Goal: Task Accomplishment & Management: Complete application form

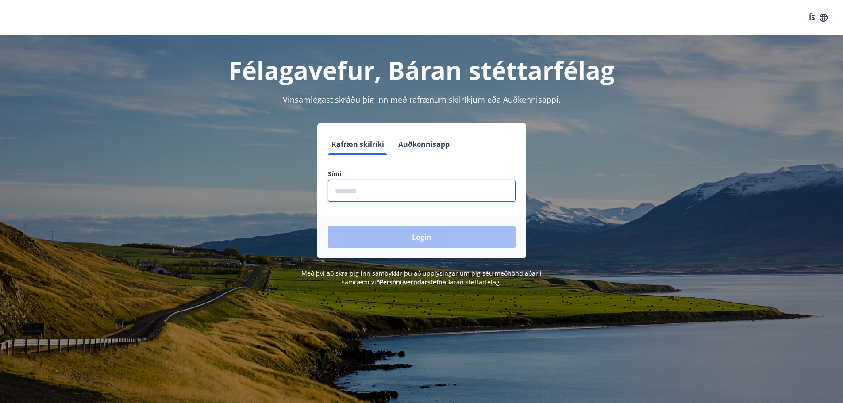
click at [385, 194] on input "phone" at bounding box center [422, 191] width 188 height 22
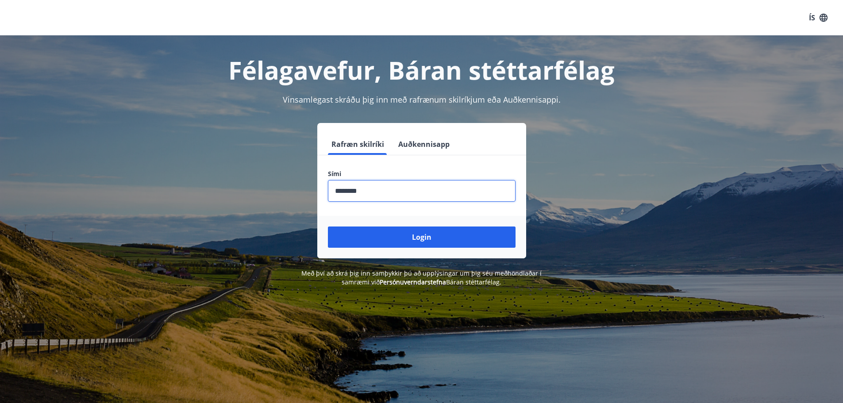
type input "********"
click at [328, 226] on button "Login" at bounding box center [422, 236] width 188 height 21
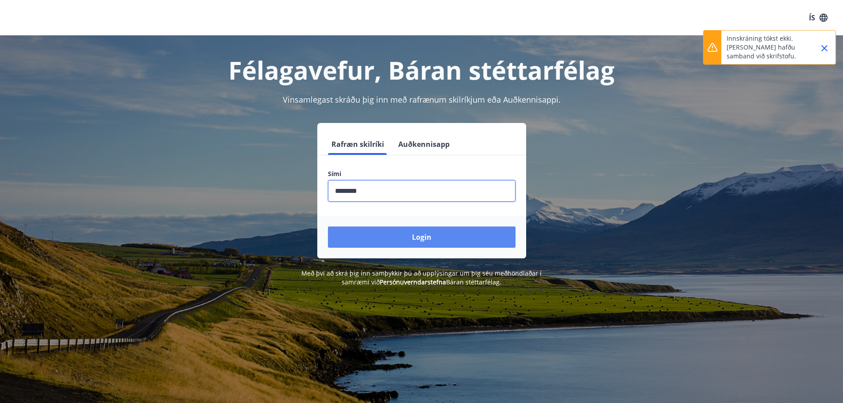
click at [437, 236] on button "Login" at bounding box center [422, 236] width 188 height 21
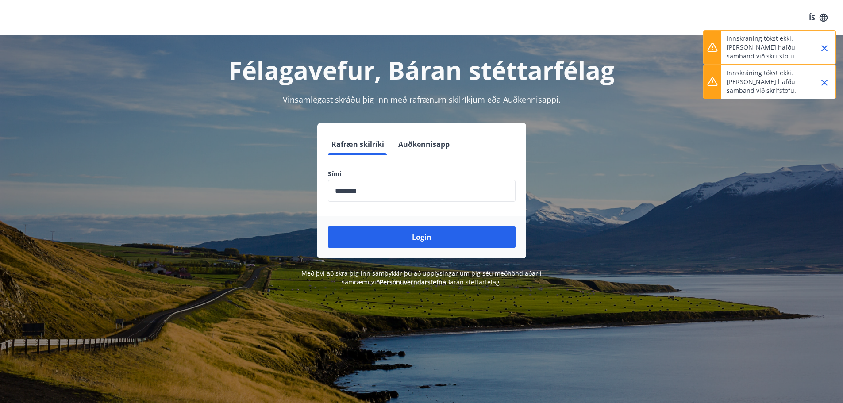
click at [824, 82] on icon "Close" at bounding box center [824, 82] width 11 height 11
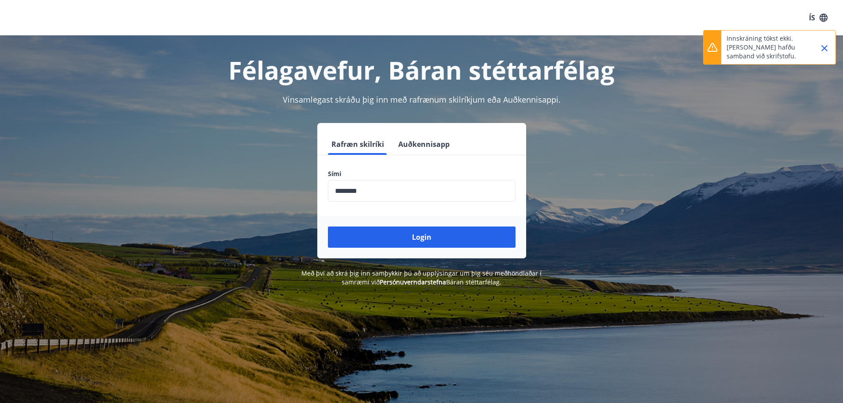
click at [824, 51] on icon "Close" at bounding box center [824, 48] width 11 height 11
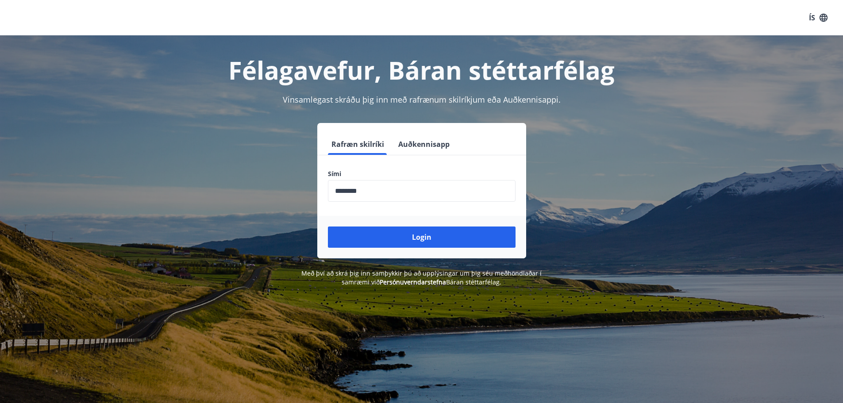
click at [336, 78] on h1 "Félagavefur, Báran stéttarfélag" at bounding box center [422, 70] width 616 height 34
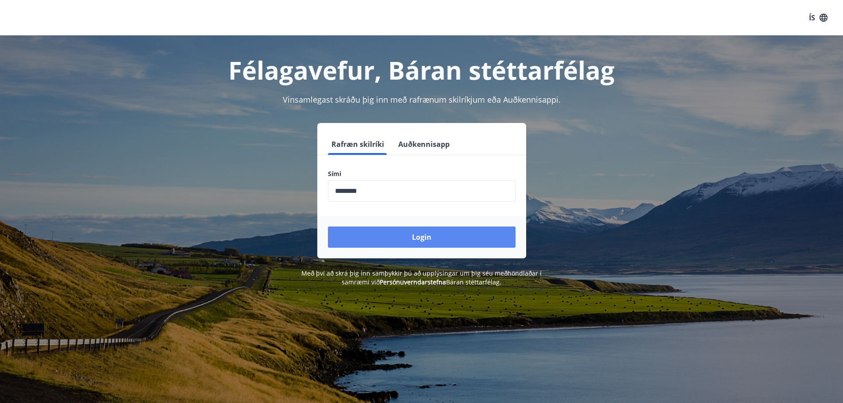
click at [426, 239] on button "Login" at bounding box center [422, 236] width 188 height 21
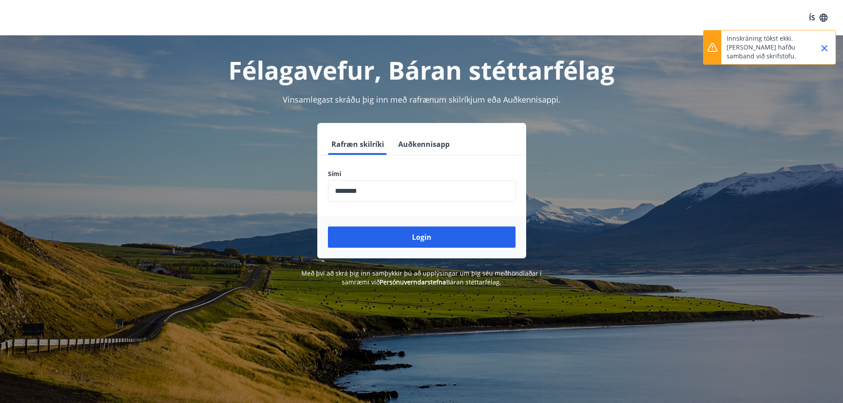
click at [730, 59] on p "Innskráning tókst ekki. [PERSON_NAME] hafðu samband við skrifstofu." at bounding box center [765, 47] width 78 height 27
click at [751, 40] on p "Innskráning tókst ekki. [PERSON_NAME] hafðu samband við skrifstofu." at bounding box center [765, 47] width 78 height 27
click at [708, 46] on icon at bounding box center [712, 47] width 11 height 11
click at [831, 52] on div at bounding box center [820, 48] width 22 height 34
drag, startPoint x: 823, startPoint y: 49, endPoint x: 815, endPoint y: 47, distance: 7.7
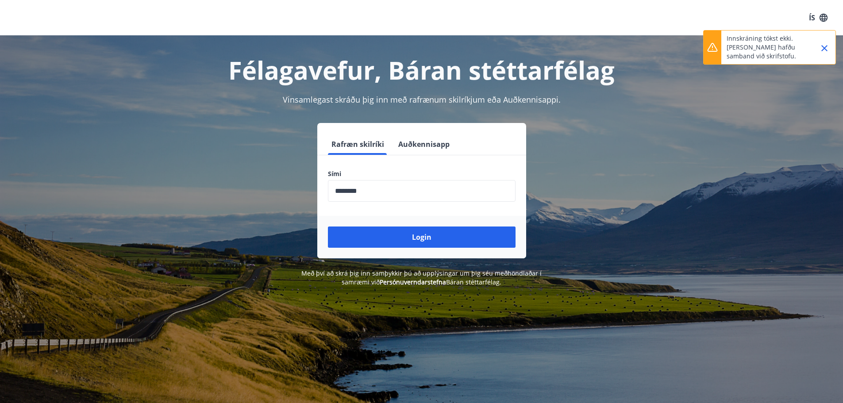
click at [822, 49] on icon "Close" at bounding box center [824, 48] width 11 height 11
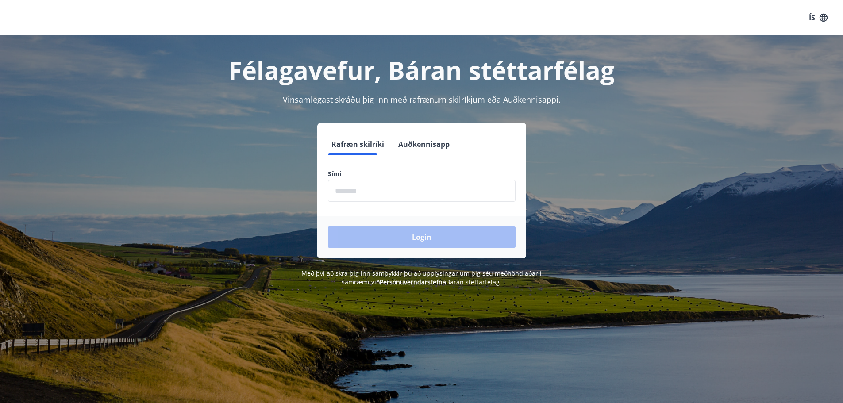
click at [348, 199] on input "phone" at bounding box center [422, 191] width 188 height 22
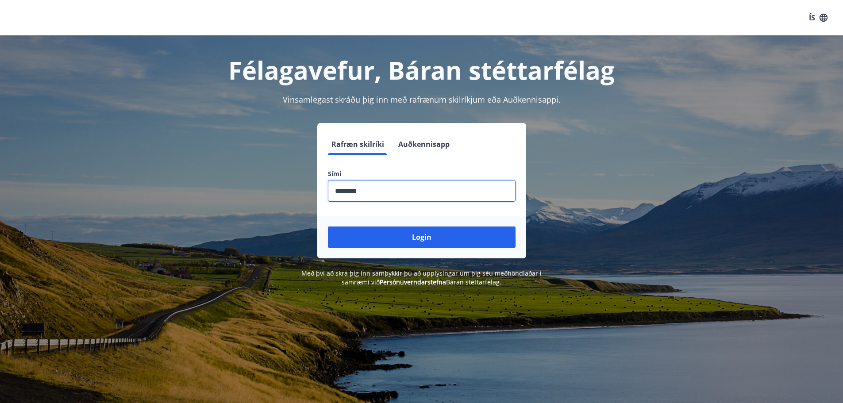
type input "********"
click at [328, 226] on button "Login" at bounding box center [422, 236] width 188 height 21
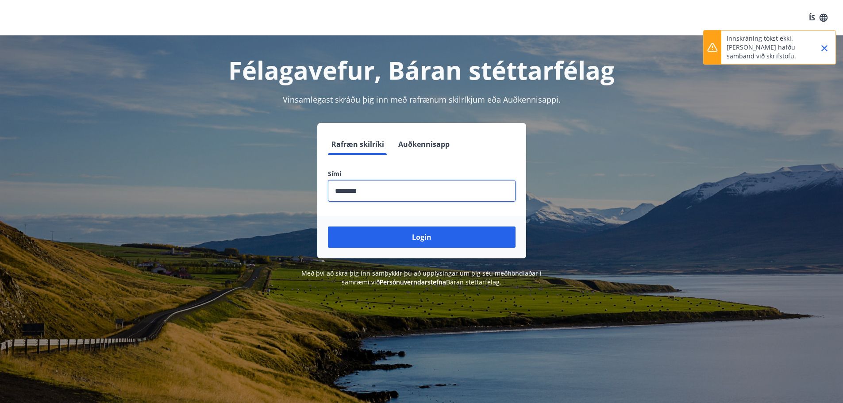
click at [426, 144] on button "Auðkennisapp" at bounding box center [424, 144] width 58 height 21
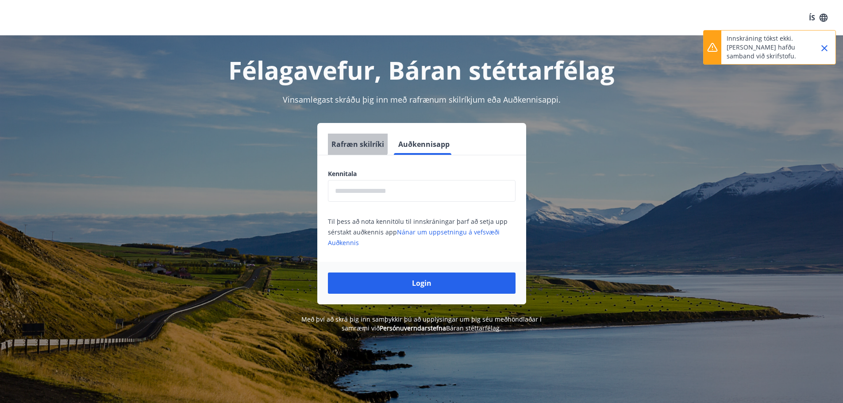
click at [353, 141] on button "Rafræn skilríki" at bounding box center [358, 144] width 60 height 21
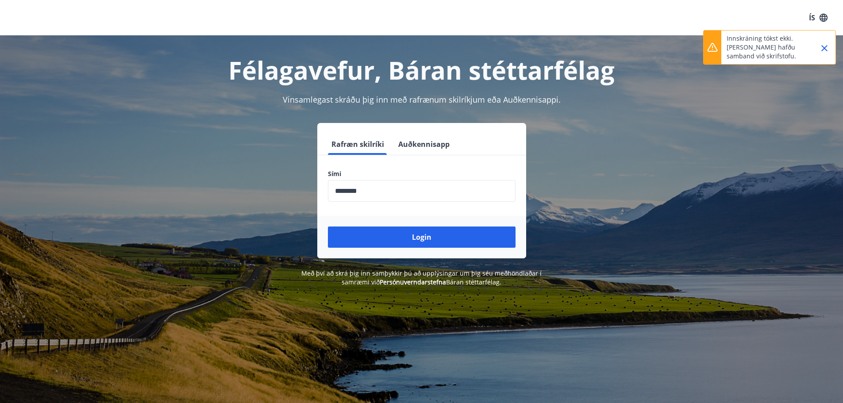
click at [741, 47] on p "Innskráning tókst ekki. [PERSON_NAME] hafðu samband við skrifstofu." at bounding box center [765, 47] width 78 height 27
click at [709, 46] on icon at bounding box center [712, 47] width 11 height 11
click at [820, 17] on icon "button" at bounding box center [823, 17] width 8 height 8
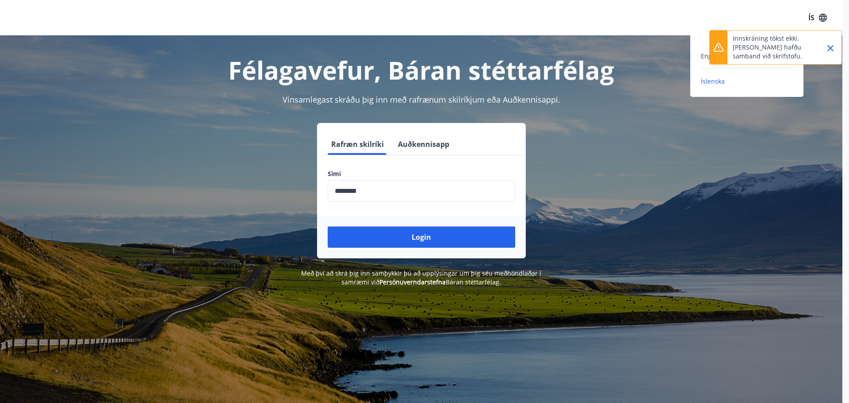
click at [828, 47] on icon "Close" at bounding box center [830, 48] width 11 height 11
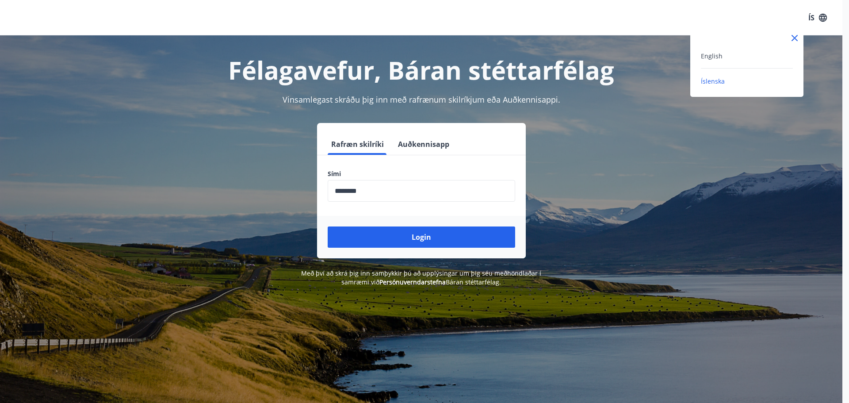
click at [406, 192] on div at bounding box center [424, 201] width 849 height 403
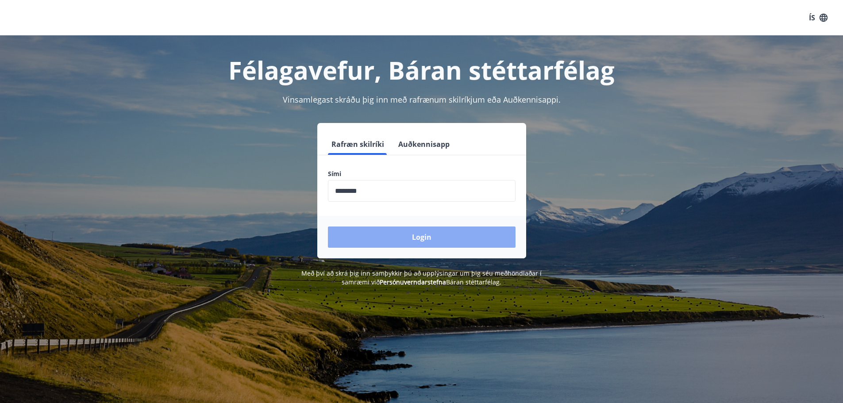
click at [393, 238] on button "Login" at bounding box center [422, 236] width 188 height 21
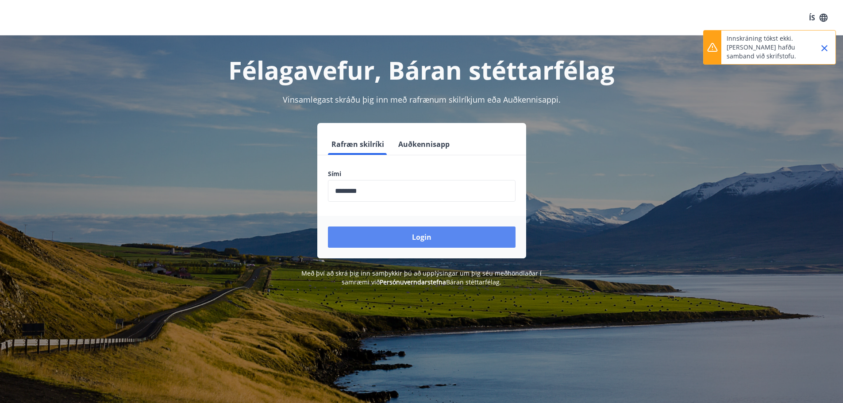
click at [393, 238] on button "Login" at bounding box center [422, 236] width 188 height 21
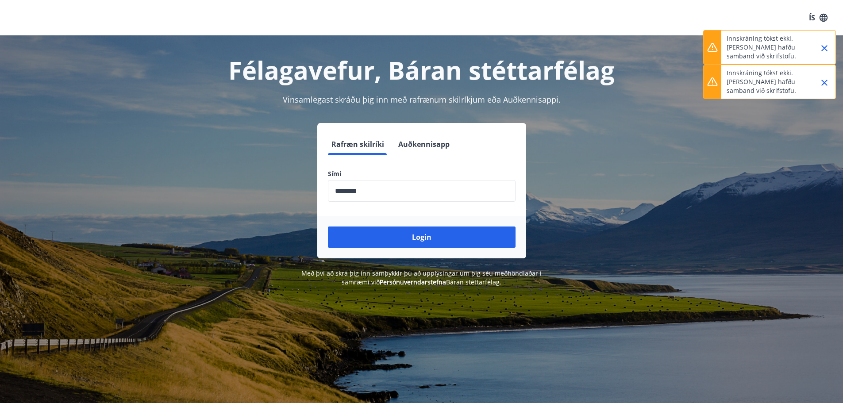
click at [751, 61] on div "Innskráning tókst ekki. [PERSON_NAME] hafðu samband við skrifstofu." at bounding box center [765, 48] width 78 height 34
click at [824, 48] on icon "Close" at bounding box center [824, 48] width 6 height 6
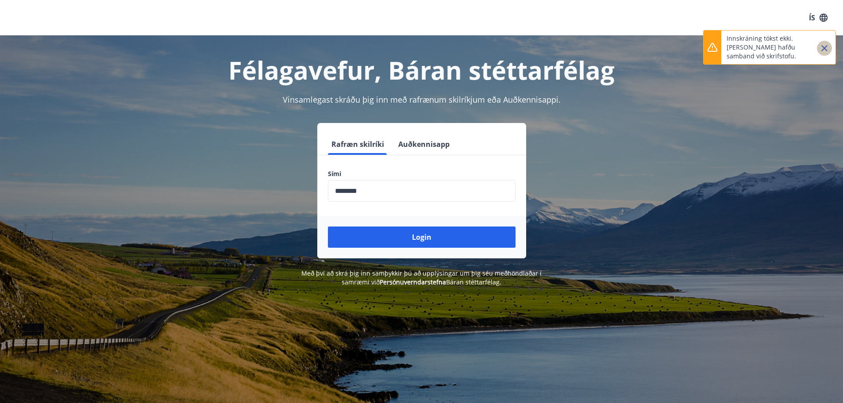
click at [822, 51] on icon "Close" at bounding box center [824, 48] width 11 height 11
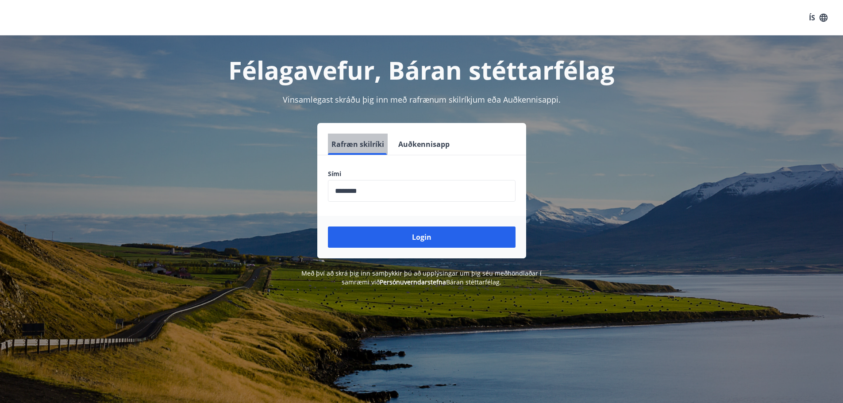
click at [370, 146] on button "Rafræn skilríki" at bounding box center [358, 144] width 60 height 21
click at [309, 76] on h1 "Félagavefur, Báran stéttarfélag" at bounding box center [422, 70] width 616 height 34
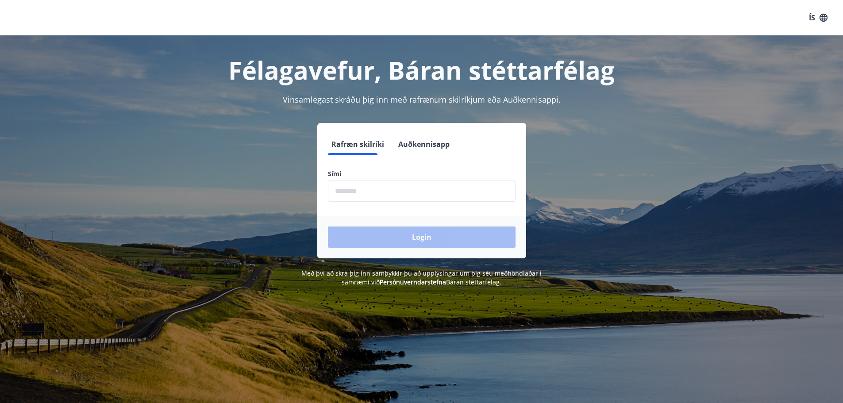
click at [346, 194] on input "phone" at bounding box center [422, 191] width 188 height 22
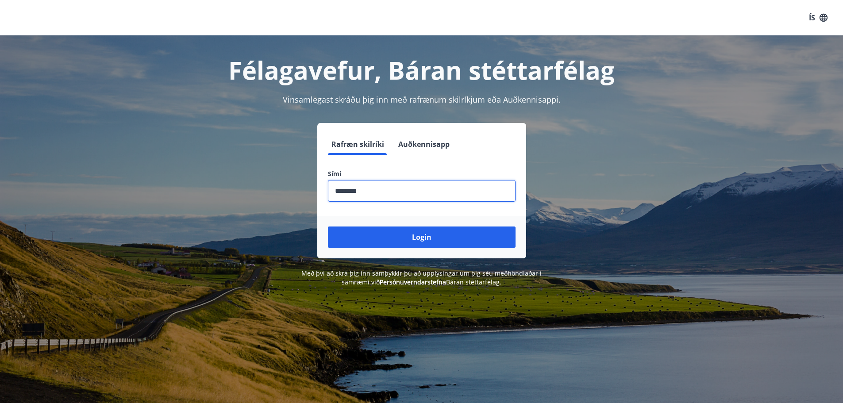
type input "********"
click at [328, 226] on button "Login" at bounding box center [422, 236] width 188 height 21
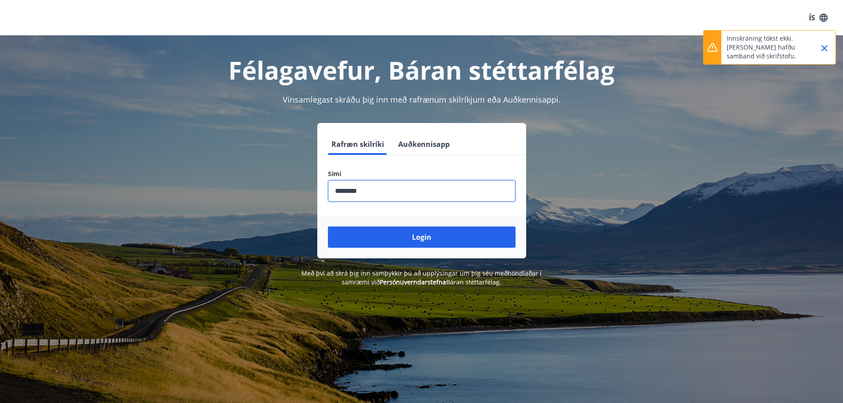
click at [826, 45] on icon "Close" at bounding box center [824, 48] width 11 height 11
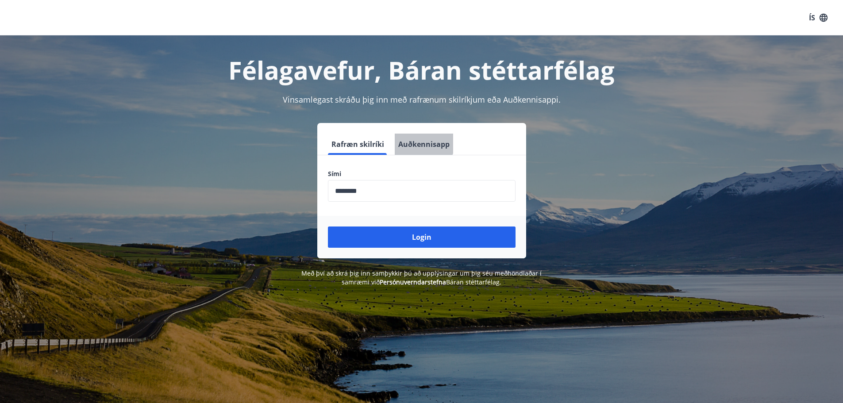
click at [422, 143] on button "Auðkennisapp" at bounding box center [424, 144] width 58 height 21
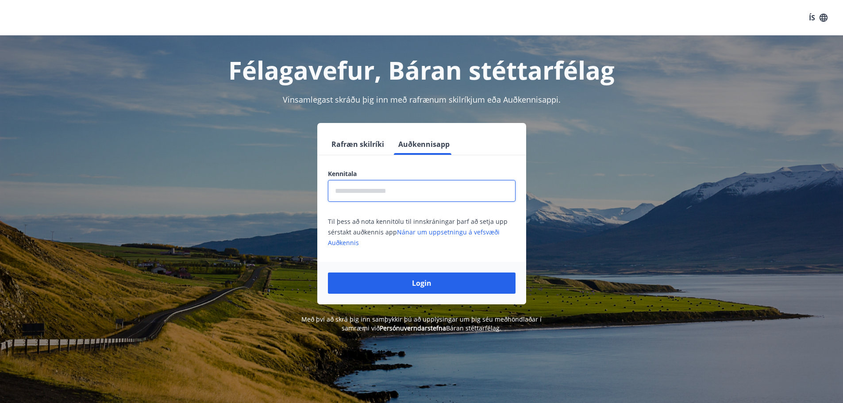
click at [360, 190] on input "text" at bounding box center [422, 191] width 188 height 22
type input "**********"
click at [328, 272] on button "Login" at bounding box center [422, 282] width 188 height 21
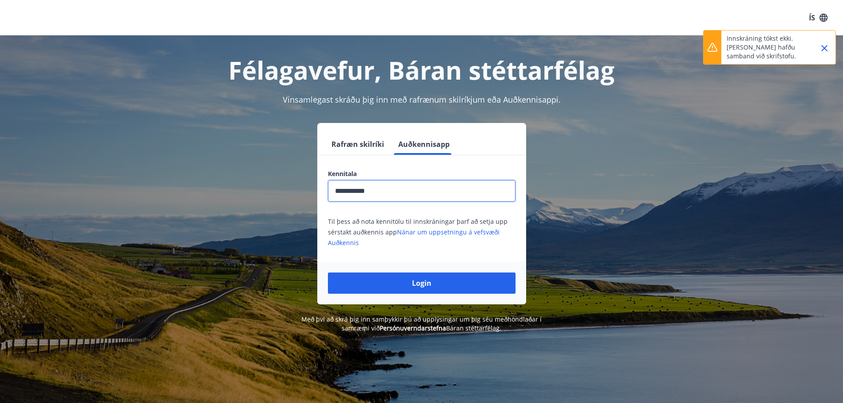
click at [752, 40] on p "Innskráning tókst ekki. [PERSON_NAME] hafðu samband við skrifstofu." at bounding box center [765, 47] width 78 height 27
click at [822, 48] on icon "Close" at bounding box center [824, 48] width 11 height 11
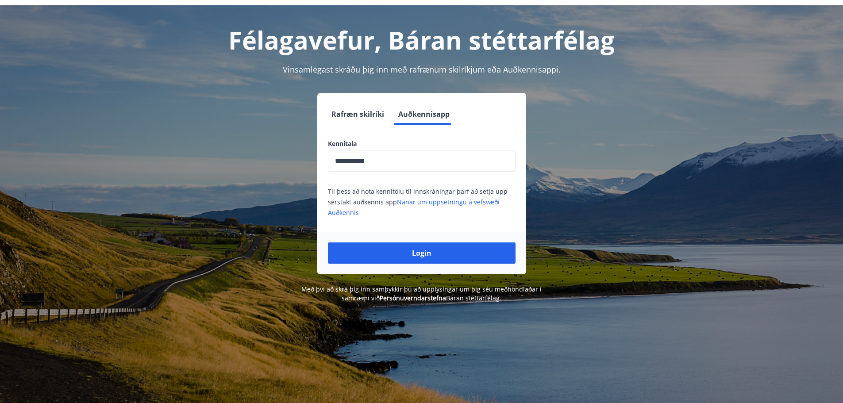
scroll to position [110, 0]
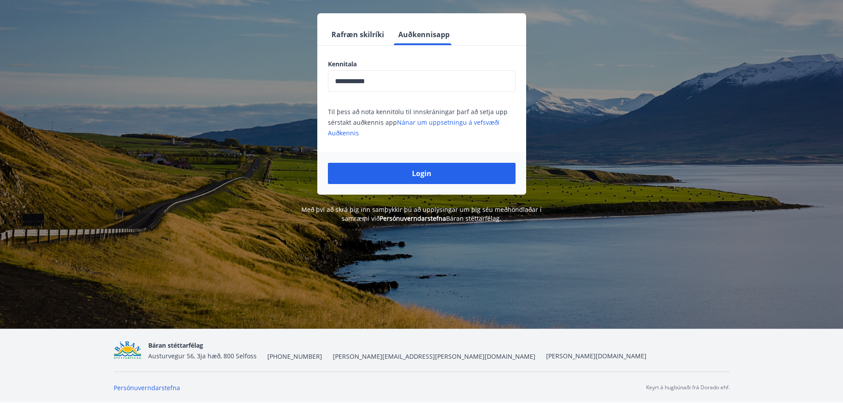
click at [165, 350] on div "Báran stéttarfélag Austurvegur 56, 3ja hæð, 800 Selfoss" at bounding box center [202, 350] width 108 height 21
click at [131, 351] on img at bounding box center [128, 350] width 28 height 19
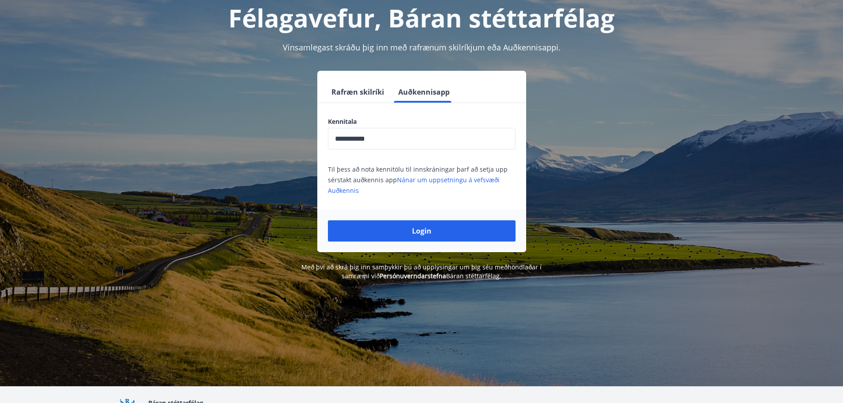
scroll to position [0, 0]
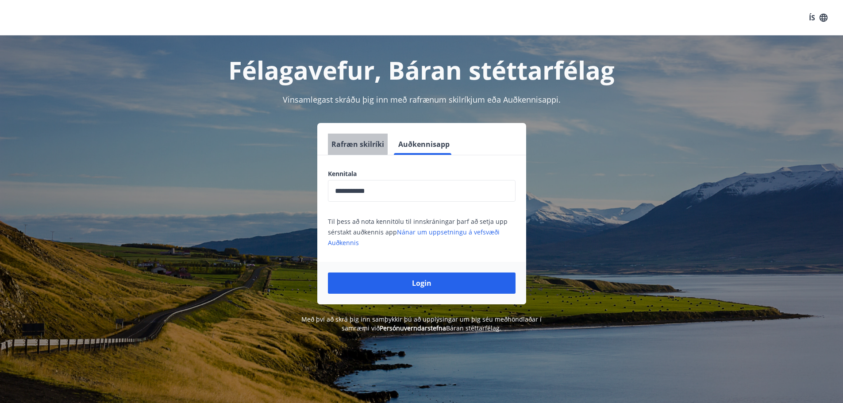
click at [357, 140] on button "Rafræn skilríki" at bounding box center [358, 144] width 60 height 21
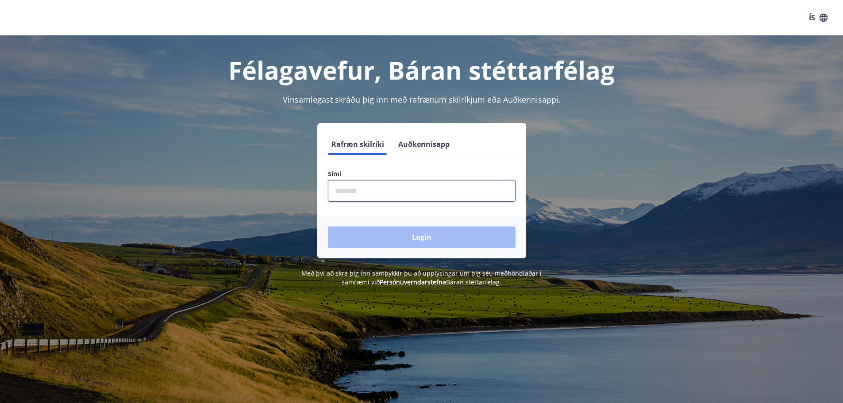
click at [370, 190] on input "phone" at bounding box center [422, 191] width 188 height 22
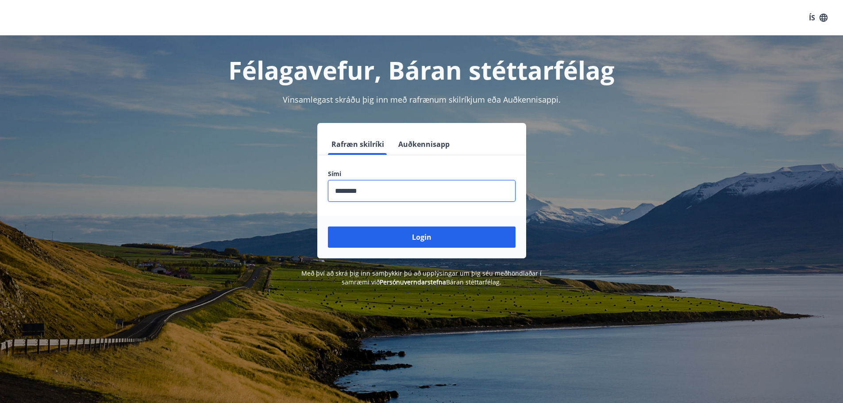
type input "********"
click at [328, 226] on button "Login" at bounding box center [422, 236] width 188 height 21
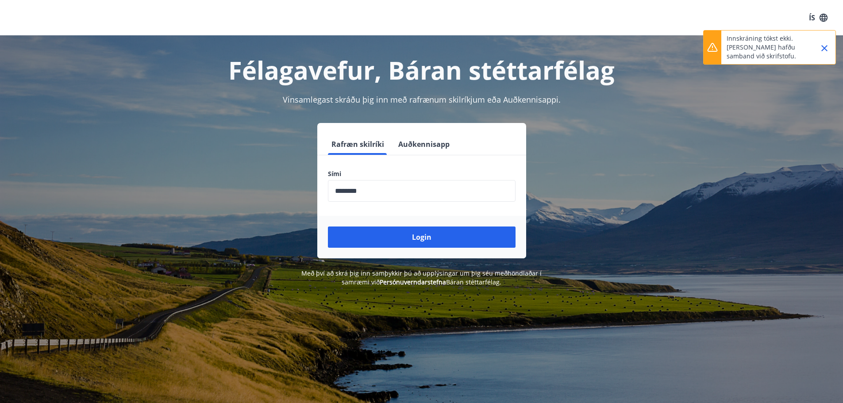
click at [768, 58] on p "Innskráning tókst ekki. [PERSON_NAME] hafðu samband við skrifstofu." at bounding box center [765, 47] width 78 height 27
click at [734, 44] on p "Innskráning tókst ekki. [PERSON_NAME] hafðu samband við skrifstofu." at bounding box center [765, 47] width 78 height 27
click at [825, 48] on icon "Close" at bounding box center [824, 48] width 11 height 11
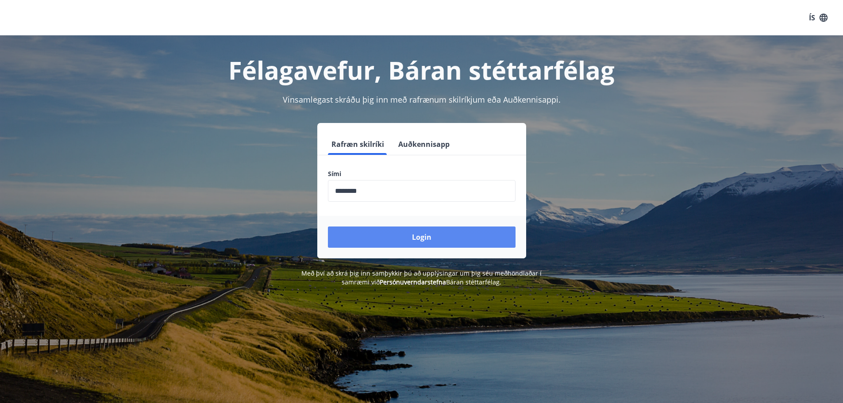
click at [401, 235] on button "Login" at bounding box center [422, 236] width 188 height 21
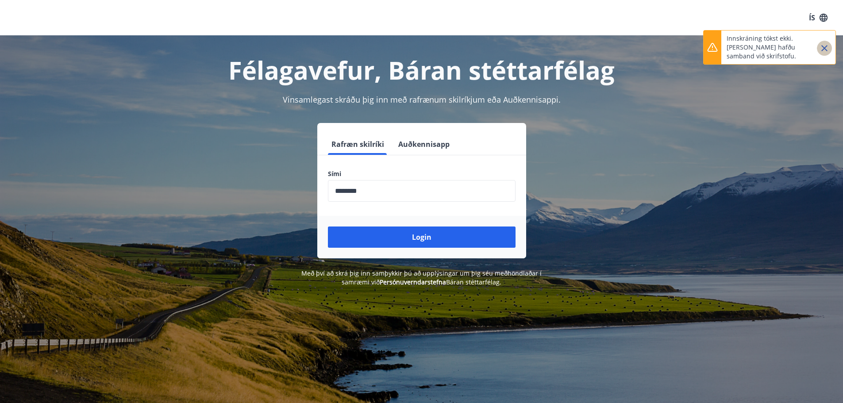
click at [828, 48] on icon "Close" at bounding box center [824, 48] width 11 height 11
